Goal: Navigation & Orientation: Find specific page/section

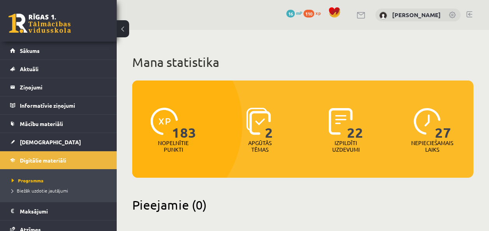
scroll to position [273, 0]
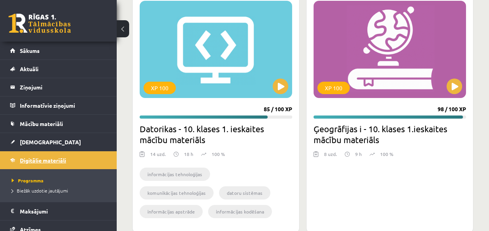
click at [58, 157] on link "Digitālie materiāli" at bounding box center [58, 160] width 97 height 18
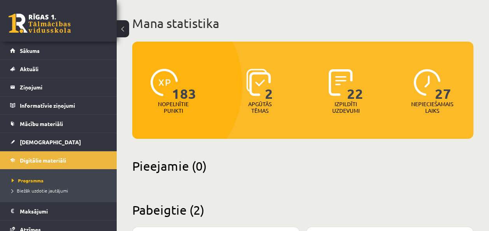
scroll to position [117, 0]
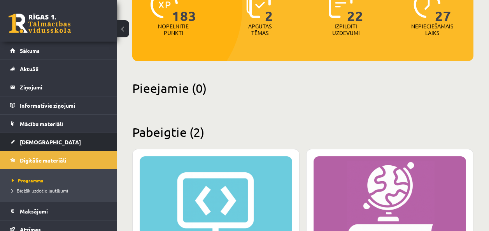
click at [49, 138] on link "[DEMOGRAPHIC_DATA]" at bounding box center [58, 142] width 97 height 18
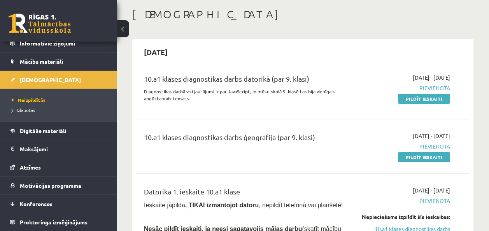
scroll to position [39, 0]
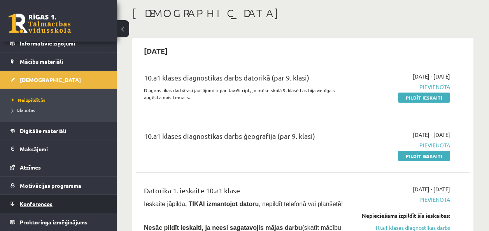
click at [62, 204] on link "Konferences" at bounding box center [58, 204] width 97 height 18
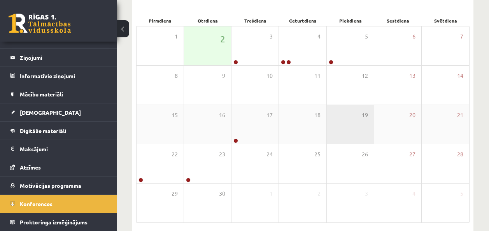
scroll to position [117, 0]
